Goal: Transaction & Acquisition: Obtain resource

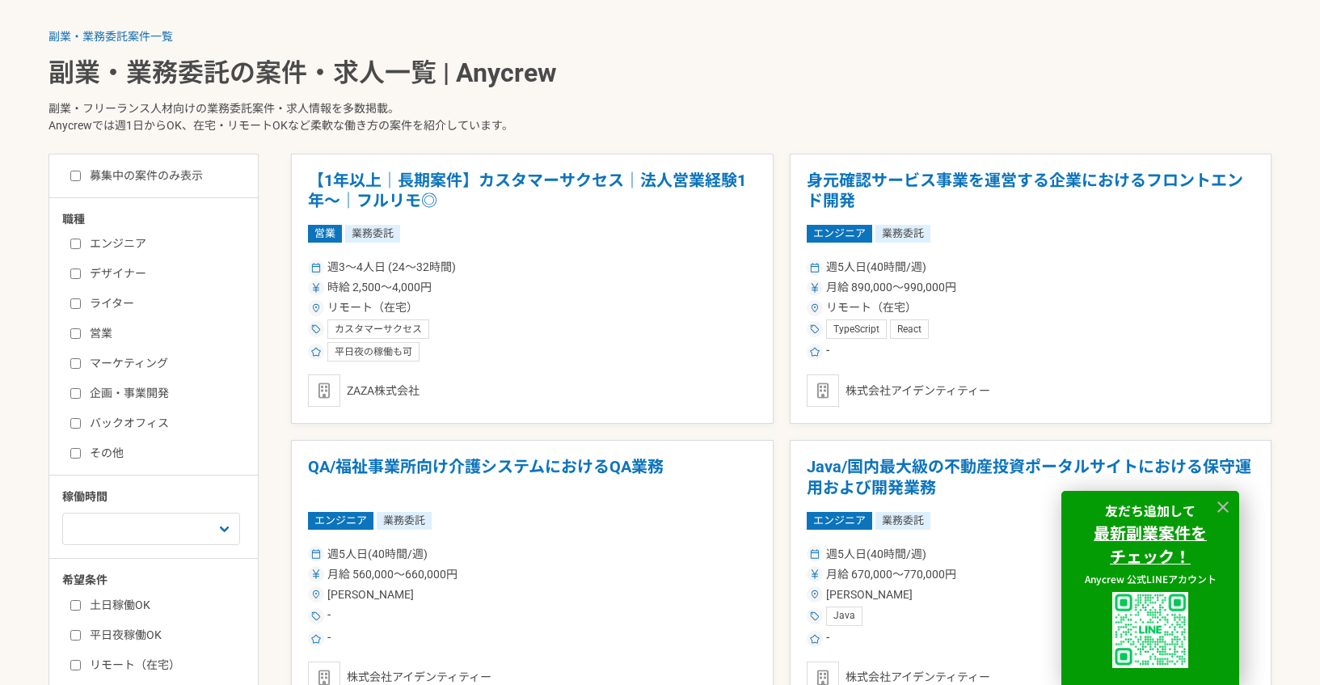
scroll to position [708, 0]
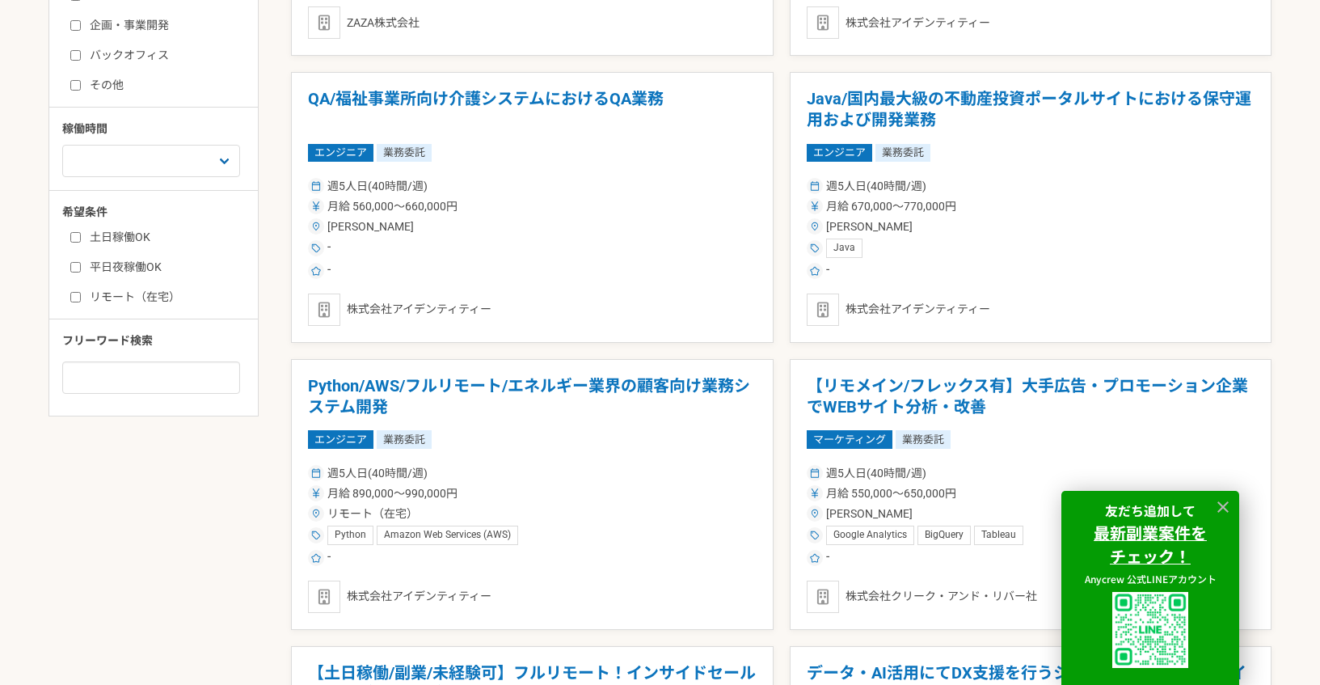
click at [134, 300] on label "リモート（在宅）" at bounding box center [163, 297] width 186 height 17
click at [81, 300] on input "リモート（在宅）" at bounding box center [75, 297] width 11 height 11
checkbox input "true"
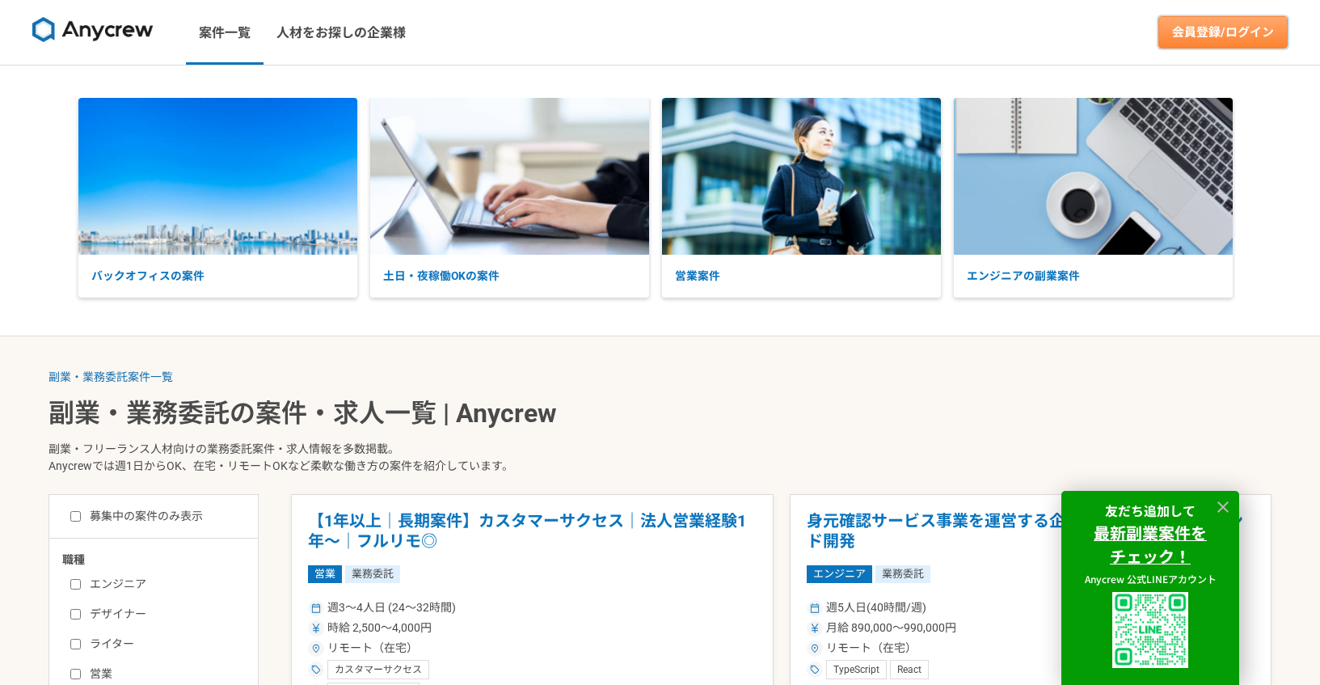
click at [1248, 36] on link "会員登録/ログイン" at bounding box center [1222, 32] width 129 height 32
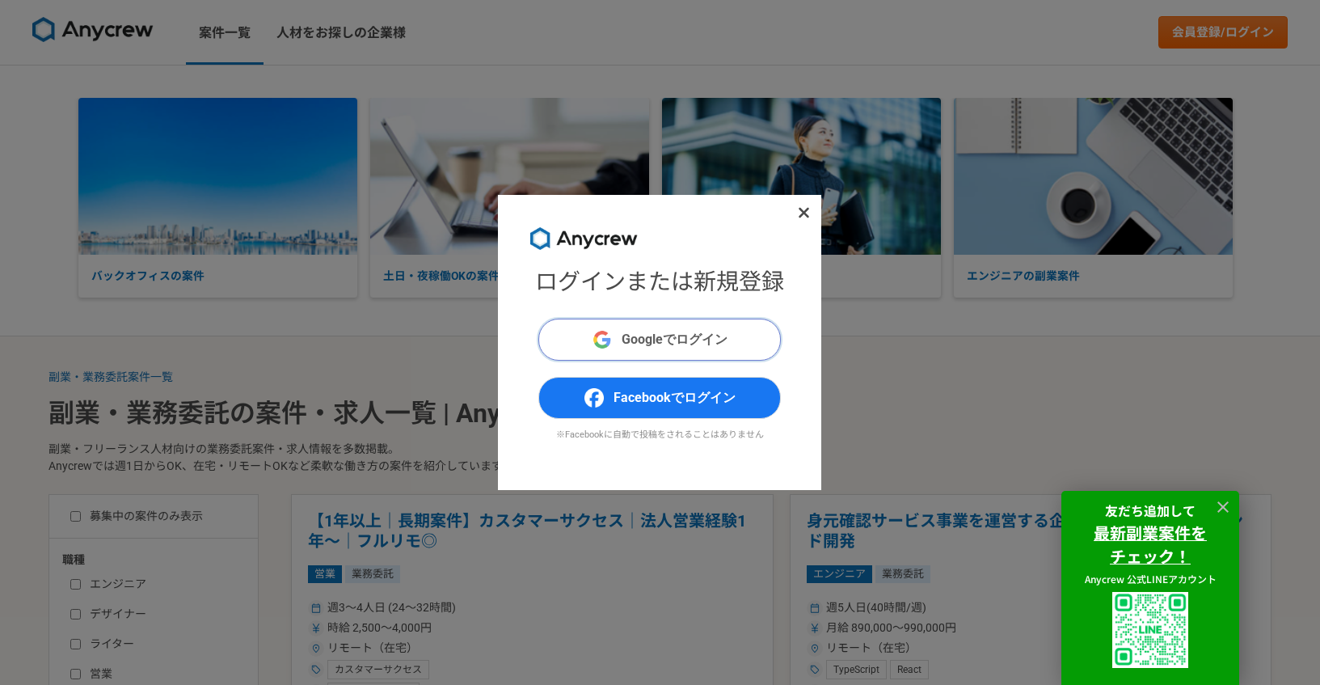
click at [645, 345] on span "Googleでログイン" at bounding box center [675, 339] width 106 height 19
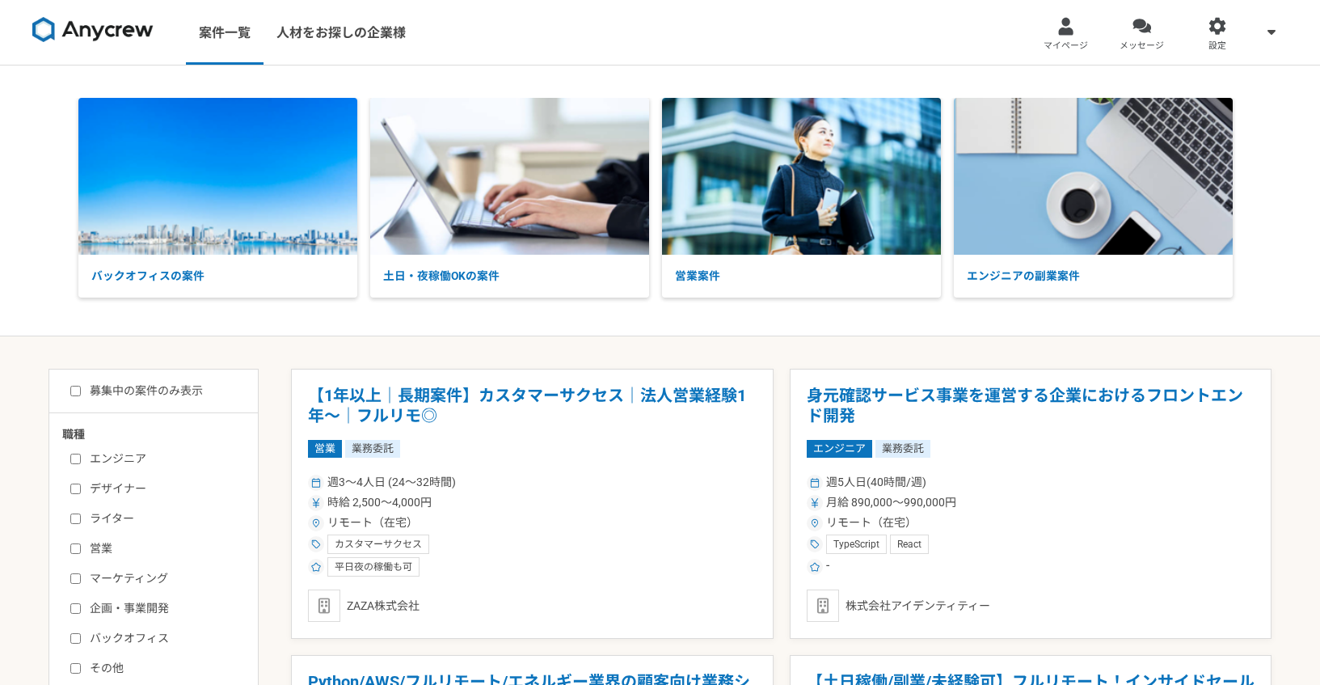
scroll to position [320, 0]
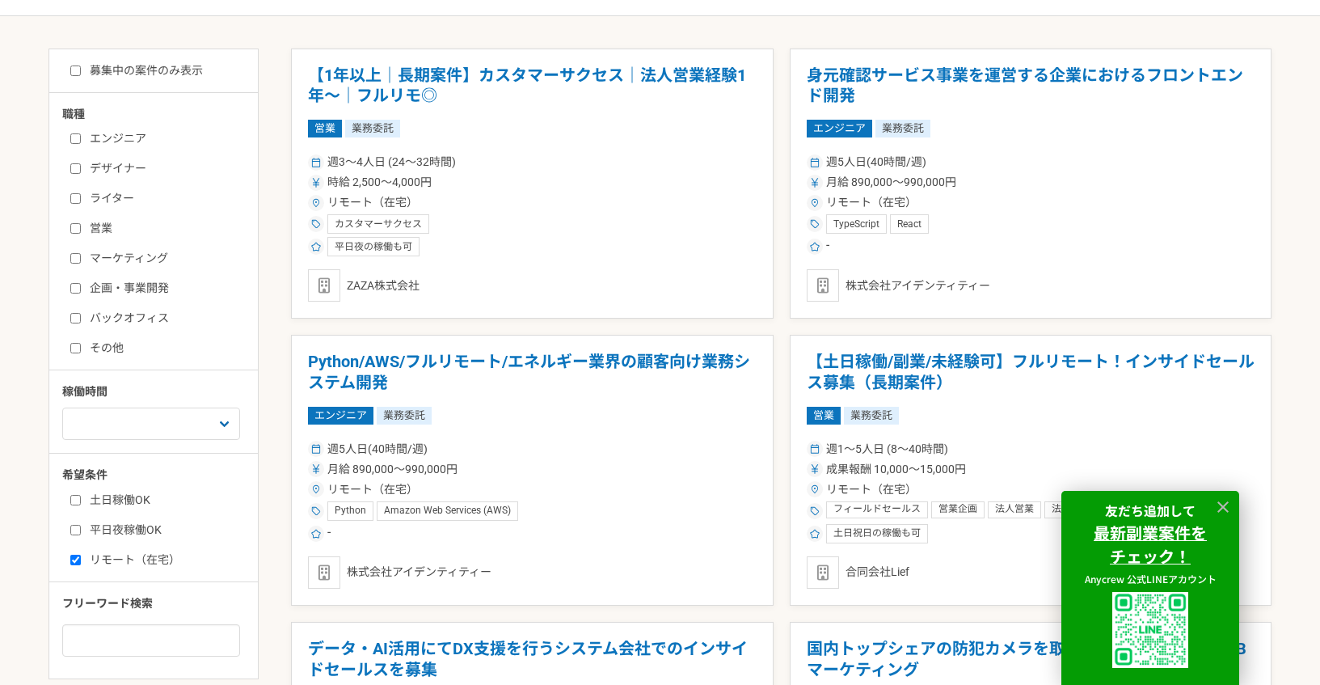
click at [182, 64] on label "募集中の案件のみ表示" at bounding box center [136, 70] width 133 height 17
click at [81, 65] on input "募集中の案件のみ表示" at bounding box center [75, 70] width 11 height 11
checkbox input "true"
click at [1217, 510] on icon at bounding box center [1223, 507] width 19 height 19
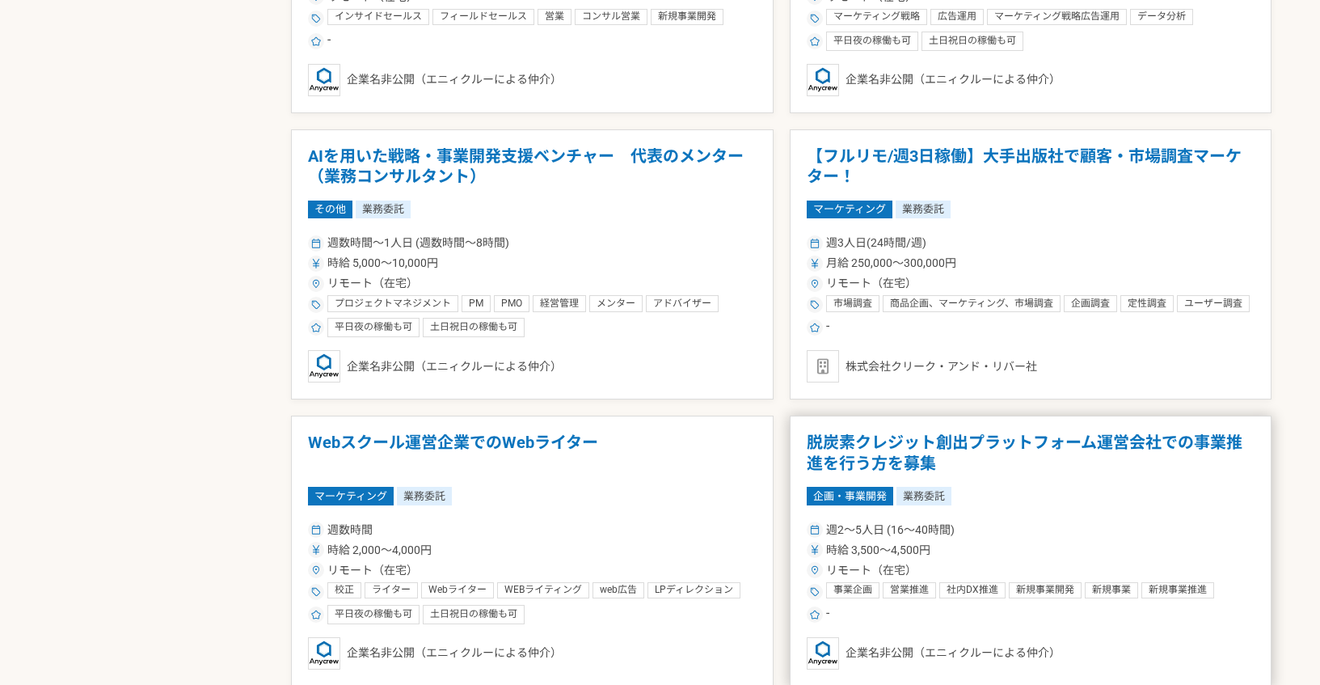
scroll to position [1324, 0]
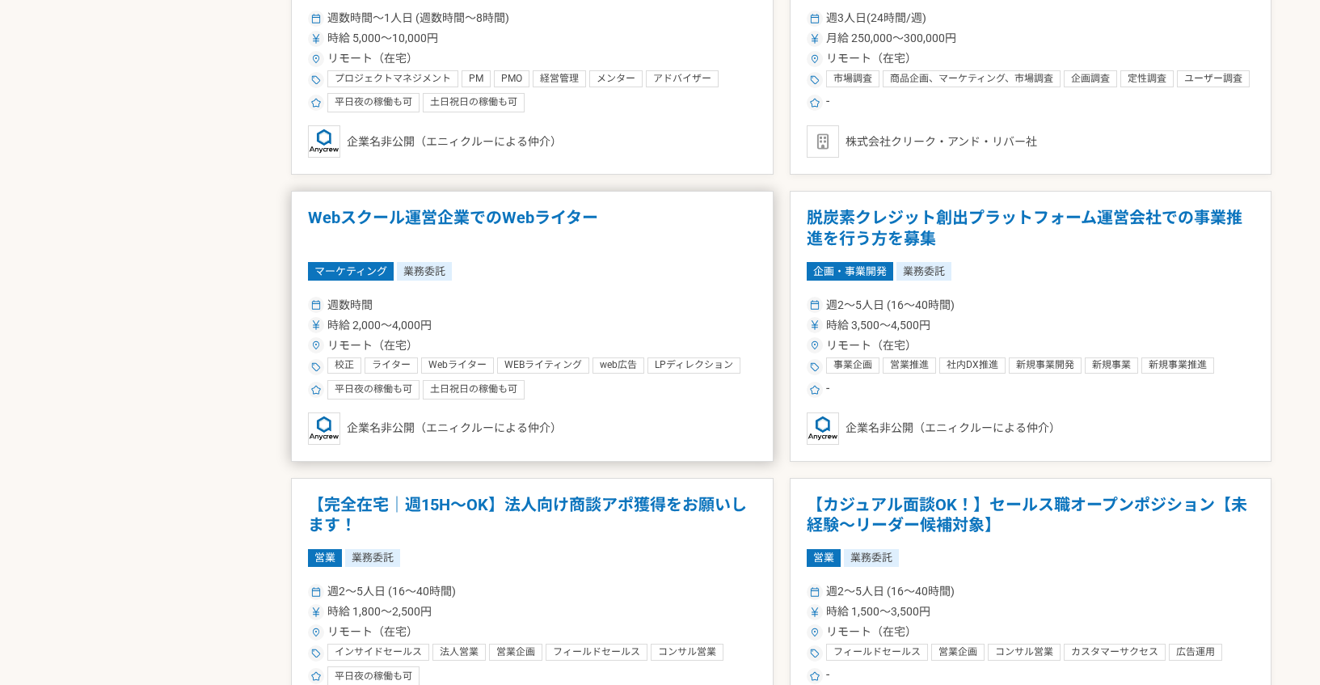
click at [715, 304] on div "週数時間" at bounding box center [532, 305] width 449 height 17
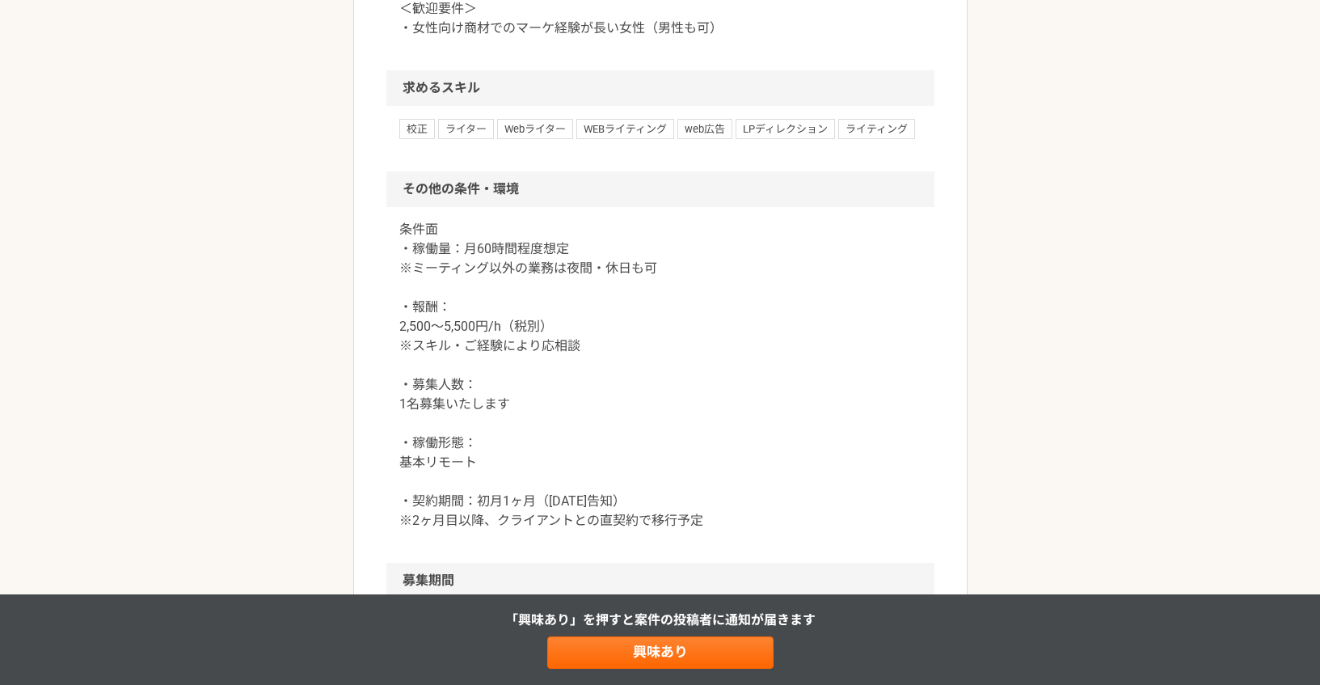
scroll to position [729, 0]
